Goal: Task Accomplishment & Management: Manage account settings

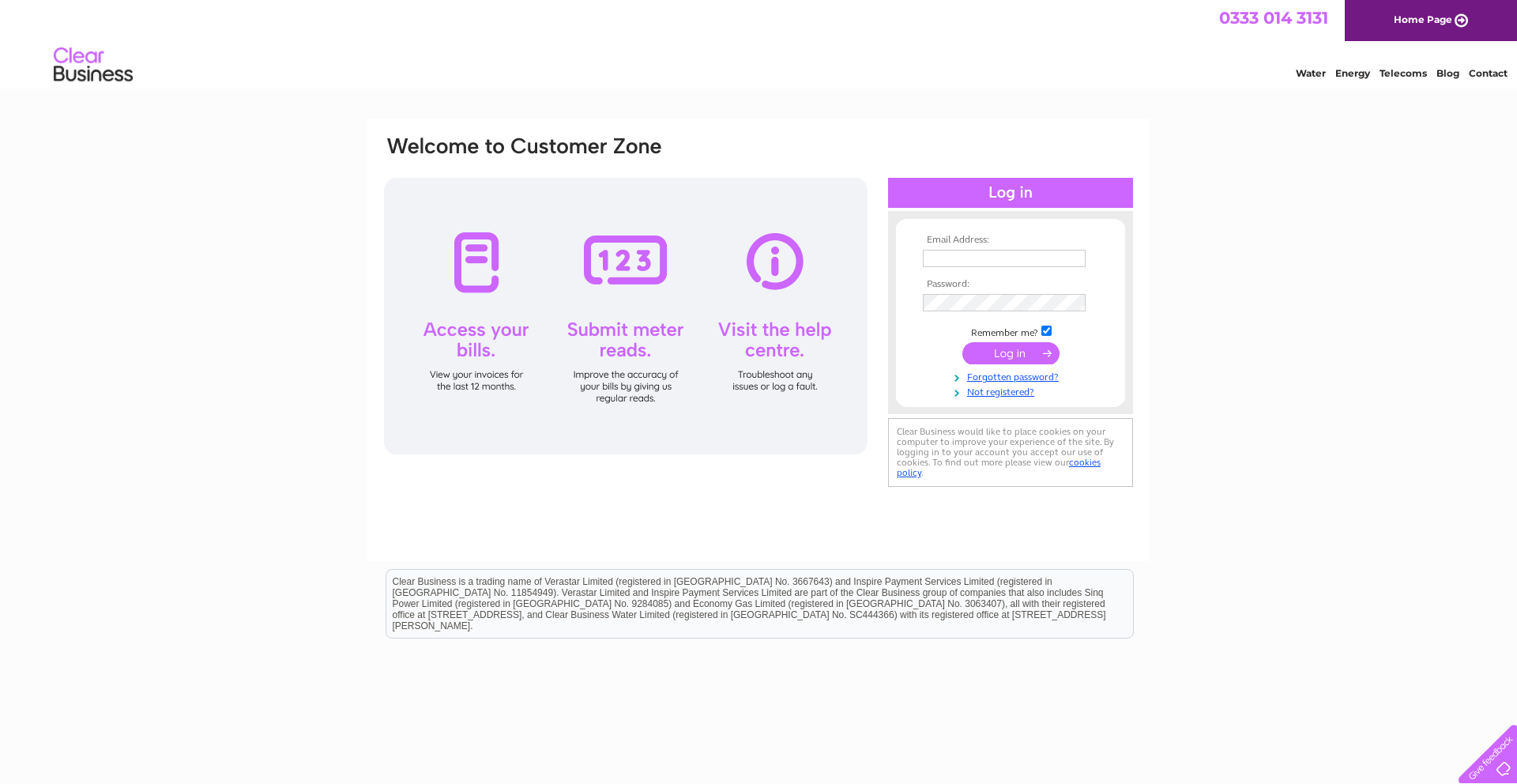
type input "[EMAIL_ADDRESS][DOMAIN_NAME]"
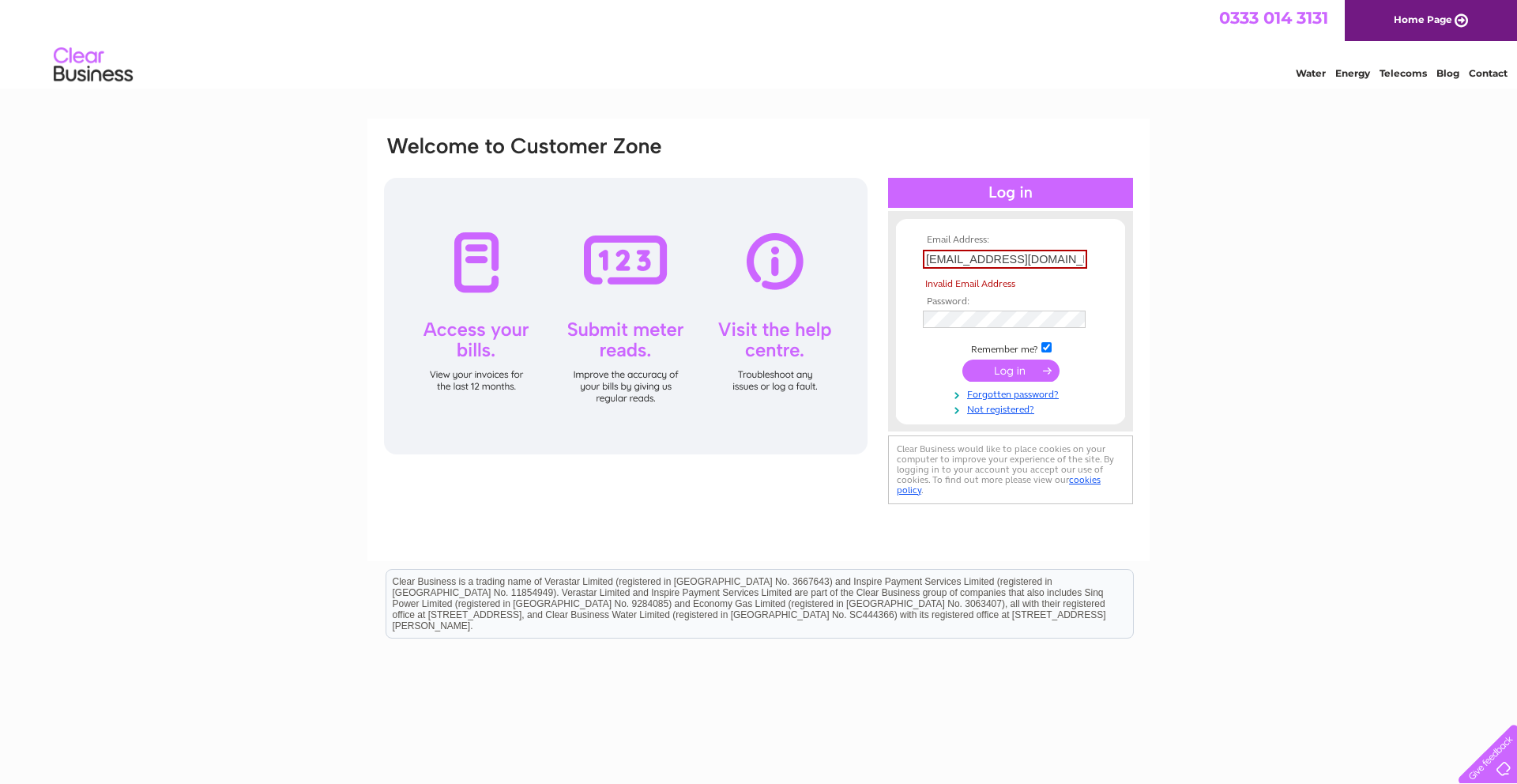
drag, startPoint x: 1013, startPoint y: 357, endPoint x: 1005, endPoint y: 358, distance: 8.1
click at [1013, 357] on td at bounding box center [1010, 371] width 183 height 30
click at [992, 367] on input "submit" at bounding box center [1011, 371] width 97 height 22
click at [1088, 260] on td "[EMAIL_ADDRESS][DOMAIN_NAME]" at bounding box center [1010, 259] width 183 height 27
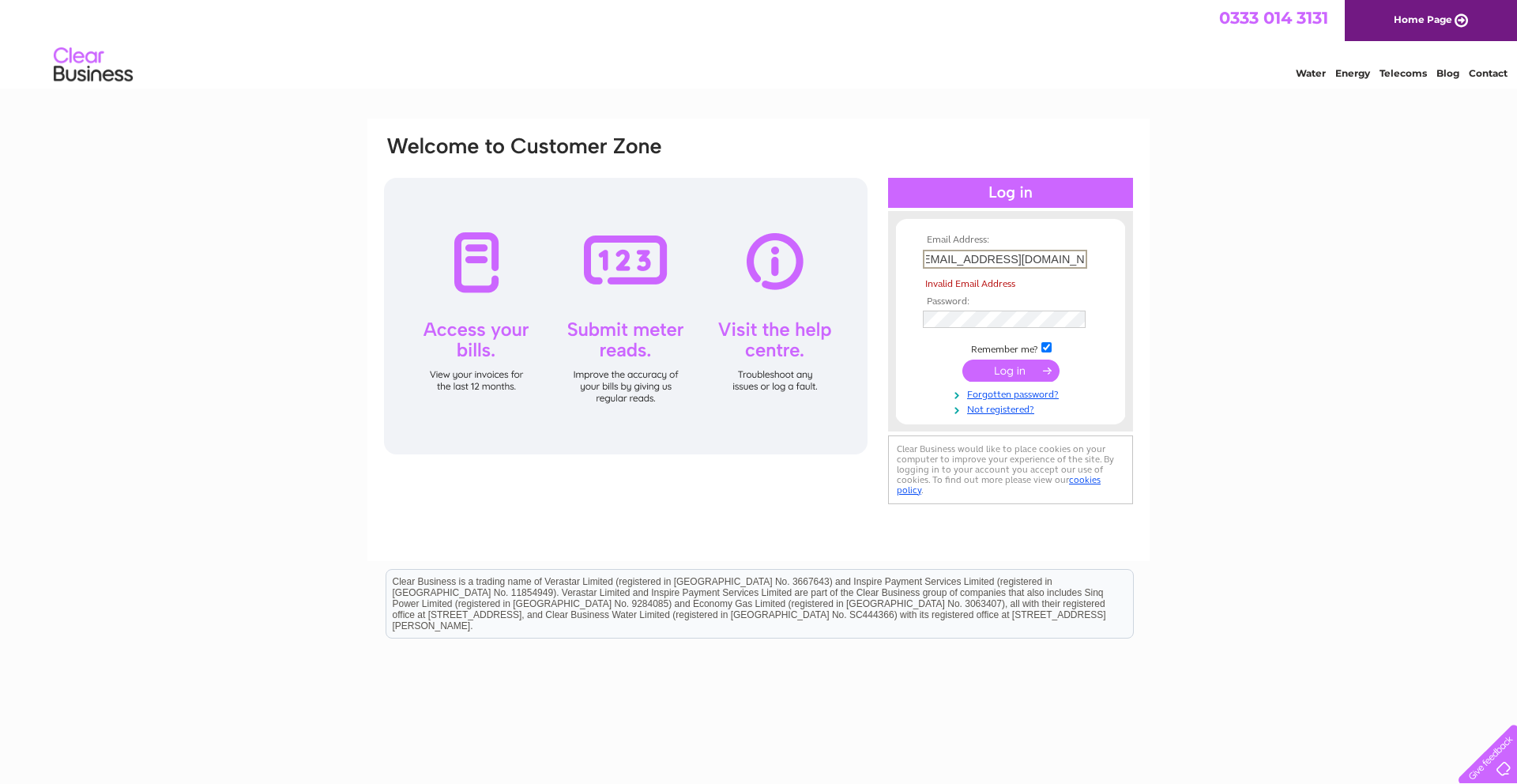
drag, startPoint x: 1085, startPoint y: 259, endPoint x: 954, endPoint y: 260, distance: 131.0
click at [954, 260] on input "[EMAIL_ADDRESS][DOMAIN_NAME]" at bounding box center [1005, 259] width 165 height 19
click at [1016, 370] on input "submit" at bounding box center [1011, 371] width 97 height 22
click at [930, 262] on input "[EMAIL_ADDRESS][DOMAIN_NAME]" at bounding box center [1005, 259] width 165 height 19
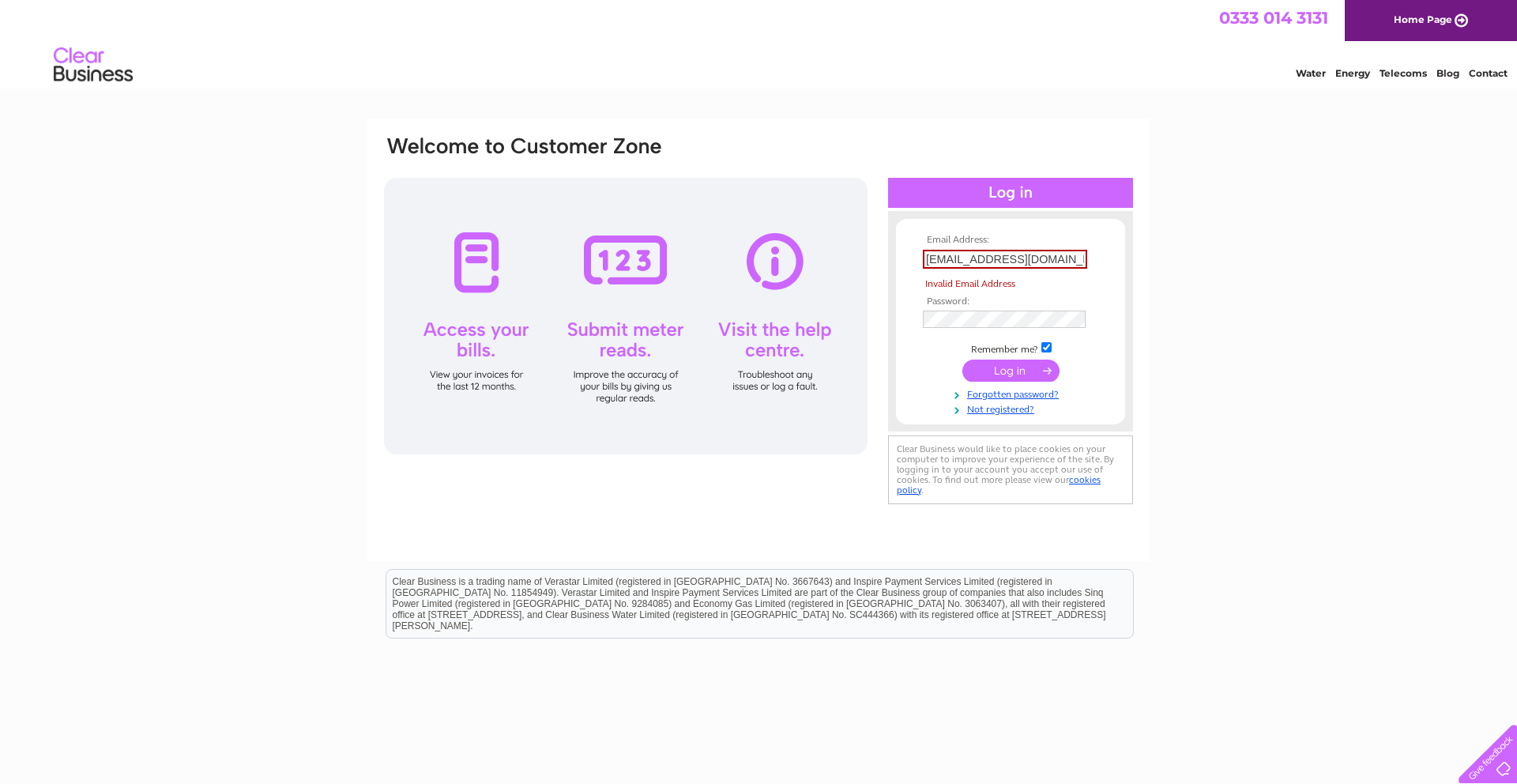
click at [1389, 21] on link "Home Page" at bounding box center [1431, 21] width 173 height 41
